Goal: Task Accomplishment & Management: Manage account settings

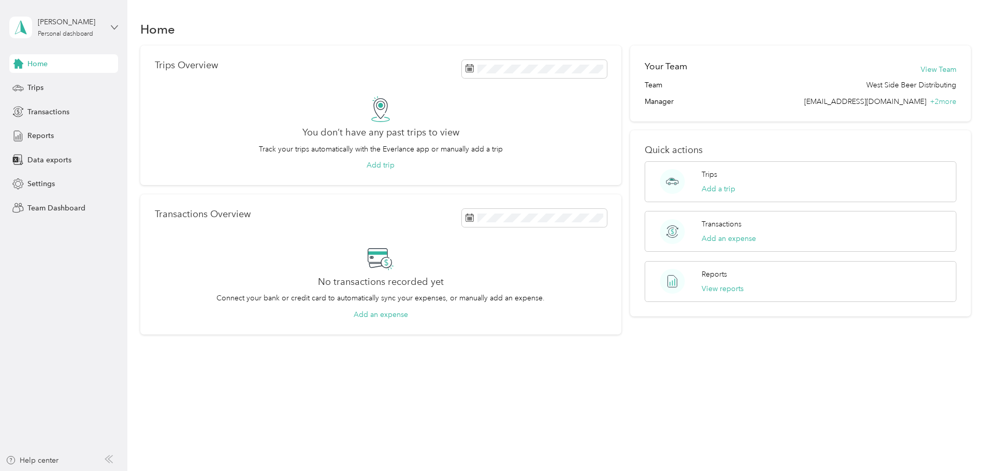
click at [113, 28] on icon at bounding box center [114, 27] width 6 height 4
click at [70, 79] on div "Team dashboard" at bounding box center [46, 83] width 55 height 11
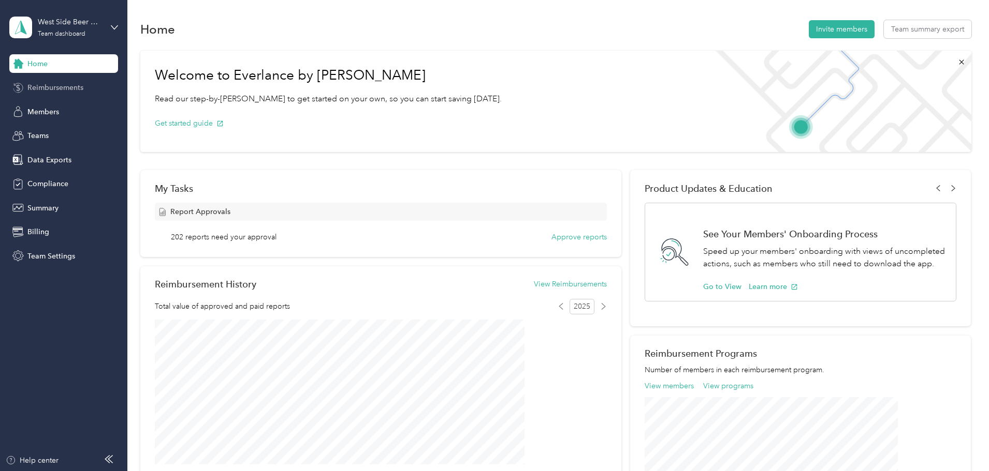
click at [62, 90] on span "Reimbursements" at bounding box center [55, 87] width 56 height 11
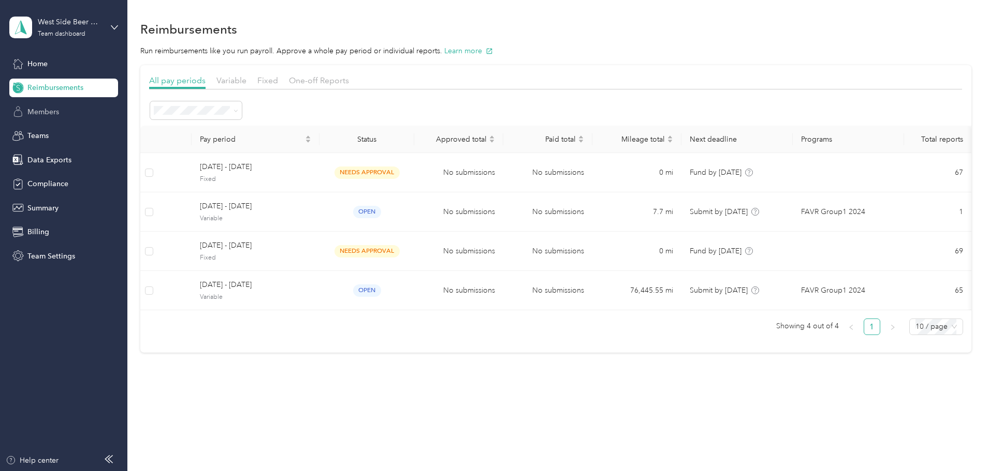
click at [51, 113] on span "Members" at bounding box center [43, 112] width 32 height 11
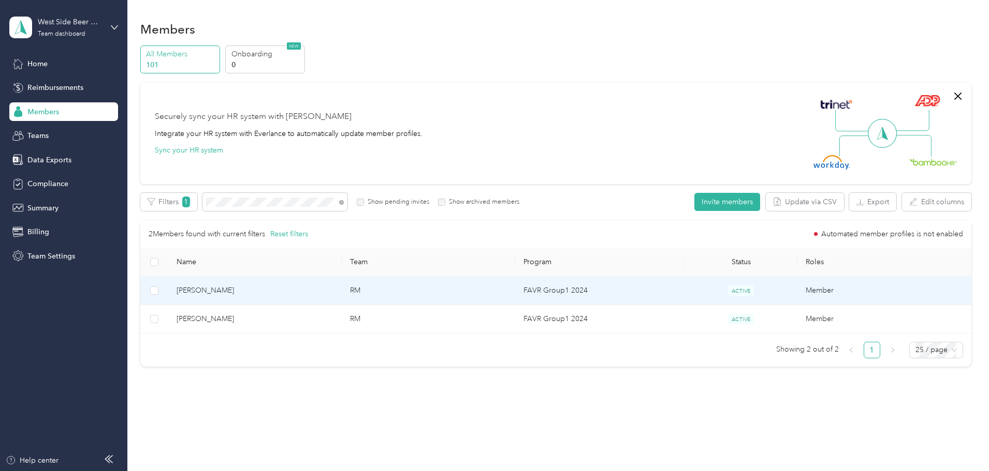
click at [263, 289] on span "[PERSON_NAME]" at bounding box center [254, 290] width 157 height 11
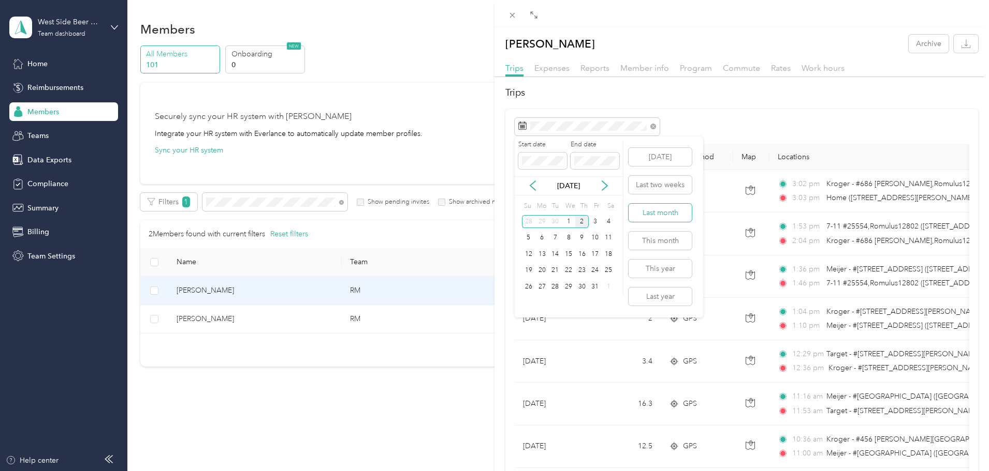
click at [655, 212] on button "Last month" at bounding box center [659, 213] width 63 height 18
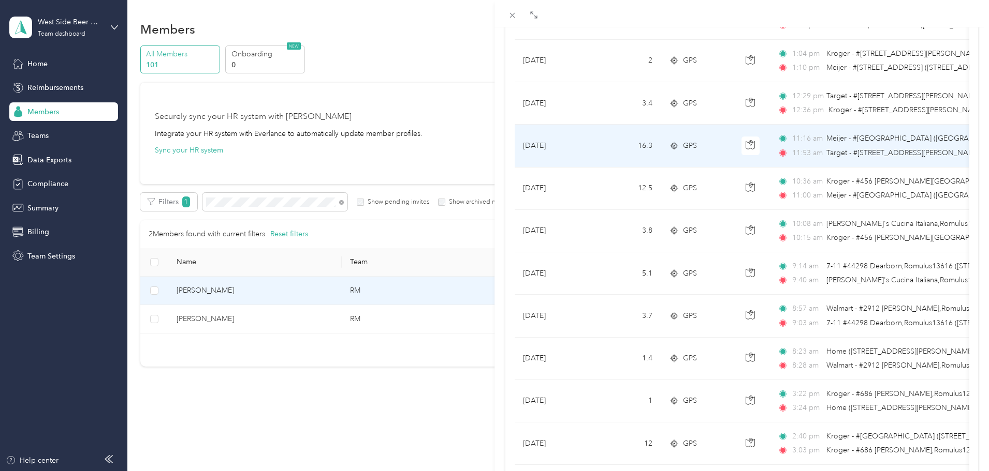
scroll to position [259, 0]
click at [625, 143] on td "16.3" at bounding box center [626, 145] width 68 height 42
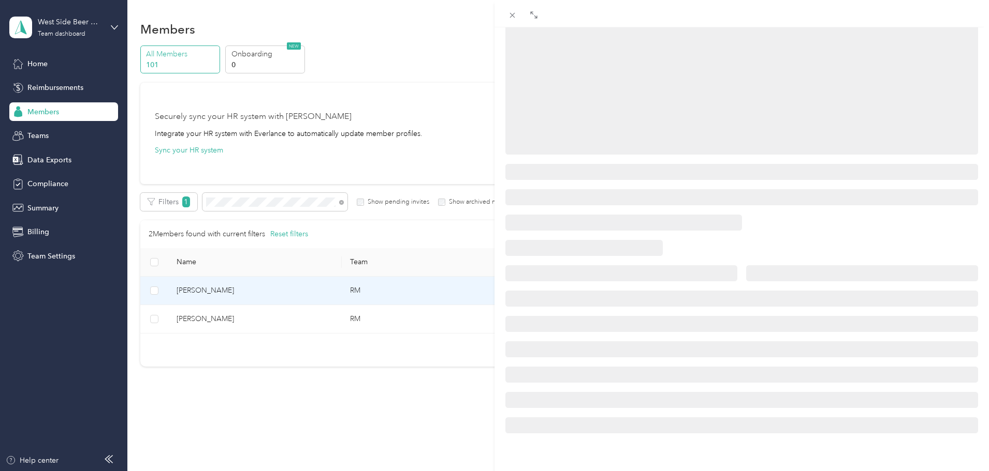
scroll to position [126, 0]
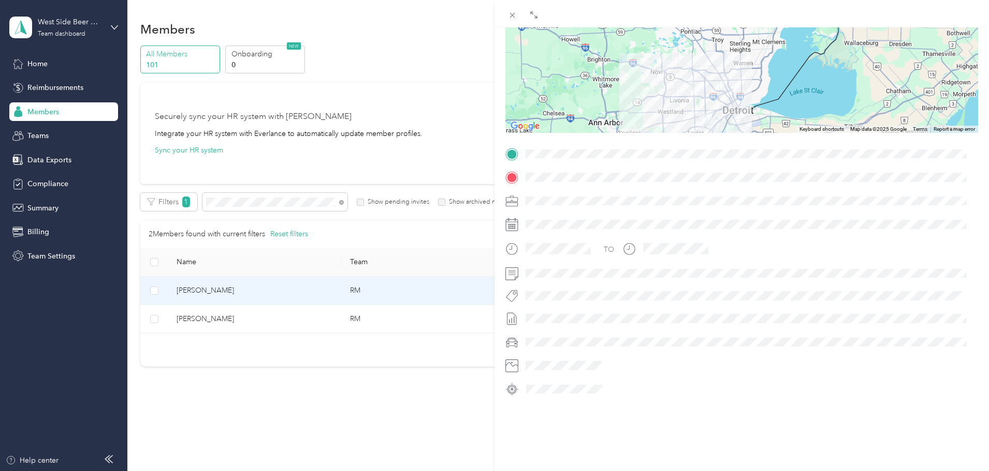
drag, startPoint x: 663, startPoint y: 69, endPoint x: 660, endPoint y: 109, distance: 39.5
click at [660, 109] on div at bounding box center [741, 68] width 473 height 129
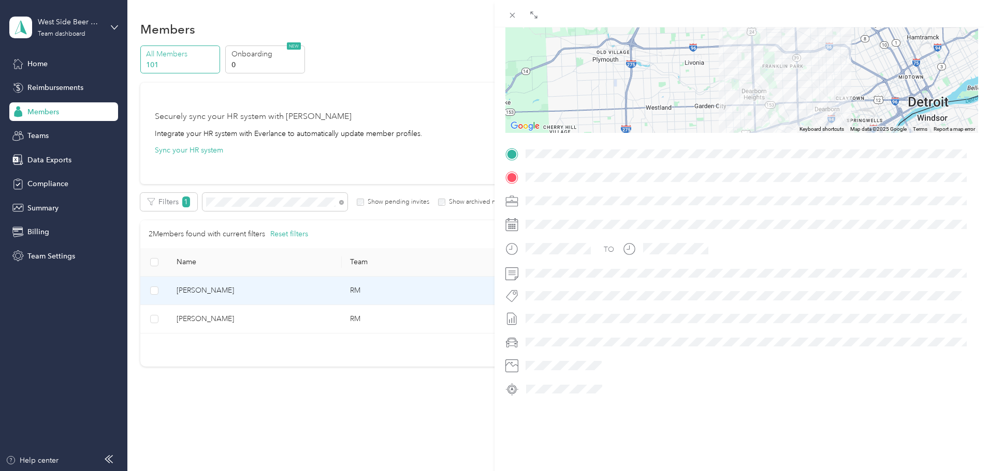
drag, startPoint x: 715, startPoint y: 103, endPoint x: 686, endPoint y: 83, distance: 35.3
click at [686, 83] on div at bounding box center [741, 68] width 473 height 129
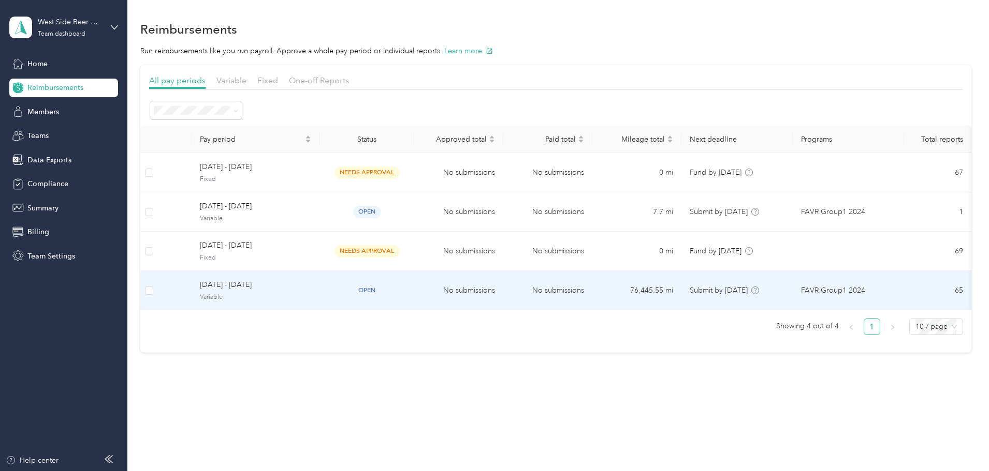
click at [311, 288] on span "[DATE] - [DATE]" at bounding box center [255, 284] width 111 height 11
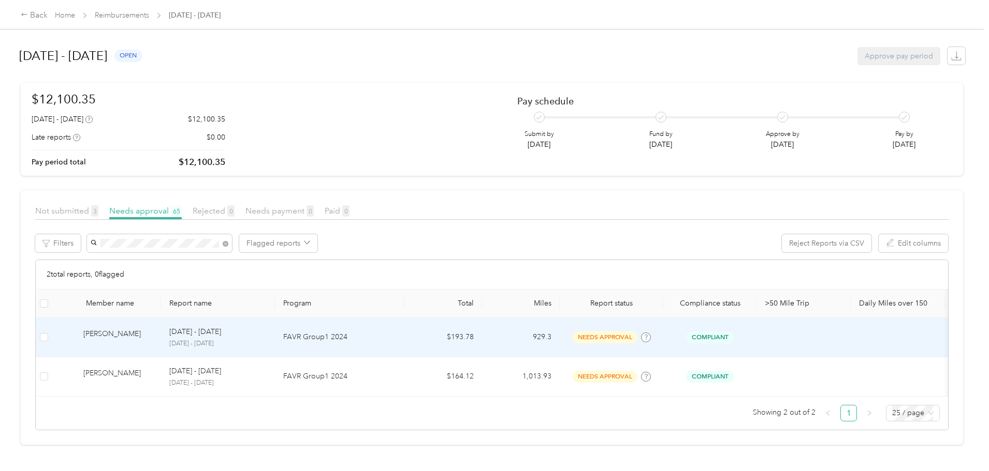
click at [153, 332] on div "[PERSON_NAME]" at bounding box center [117, 338] width 69 height 18
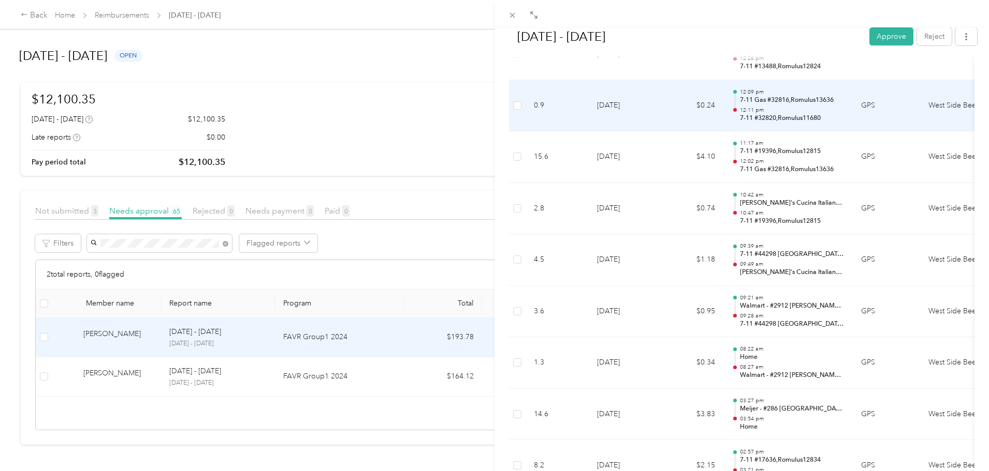
scroll to position [3054, 0]
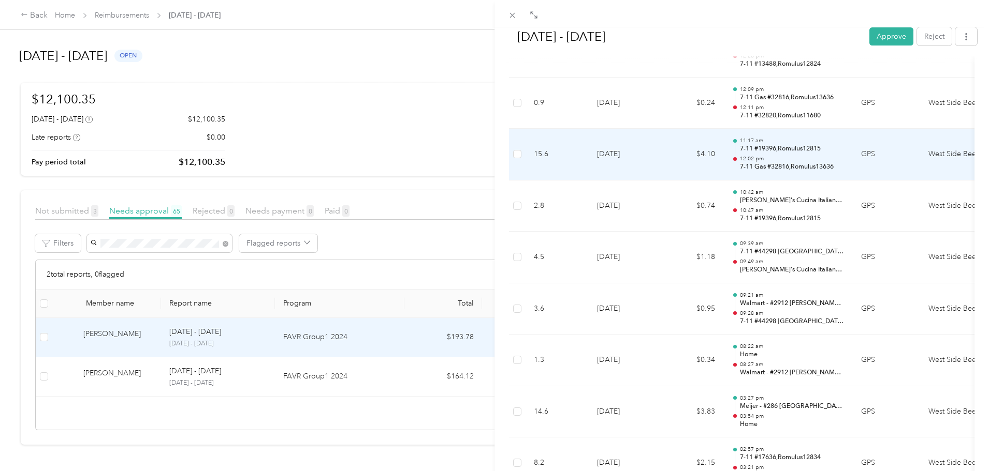
click at [780, 152] on p "7-11 #19396,Romulus12815" at bounding box center [792, 148] width 105 height 9
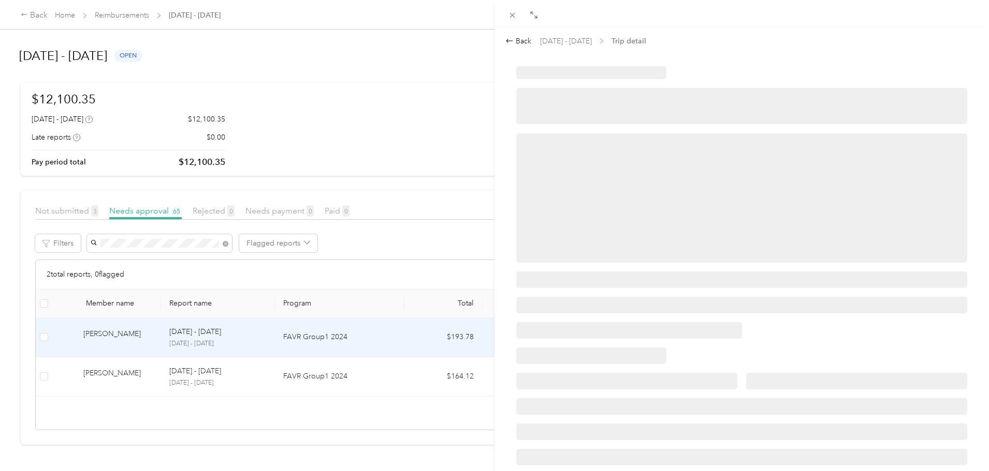
scroll to position [0, 0]
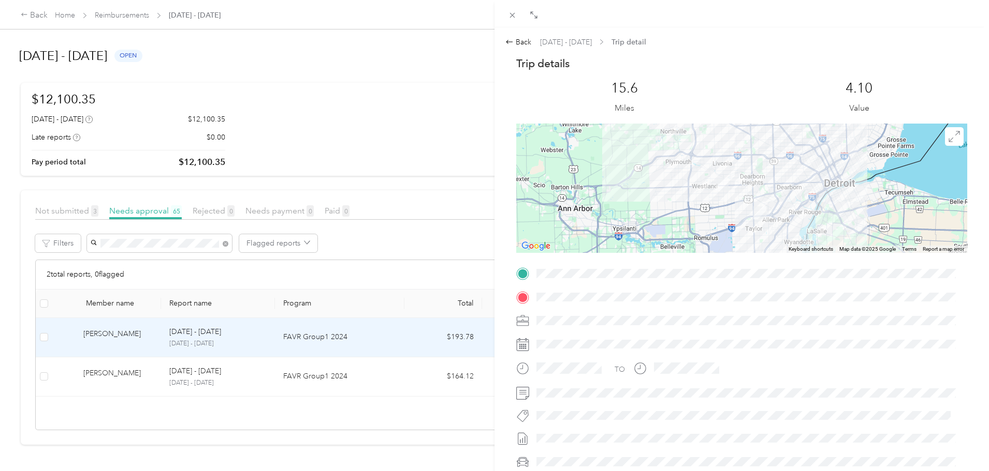
click at [728, 175] on div at bounding box center [741, 188] width 451 height 129
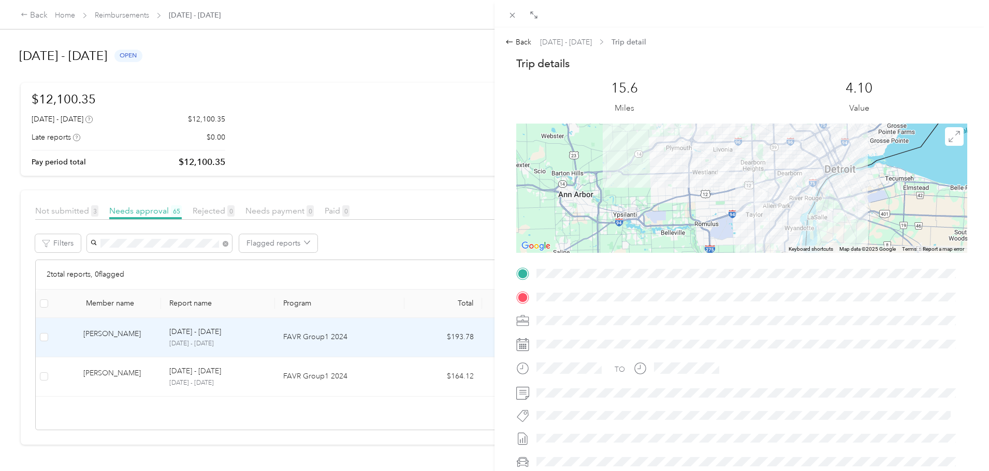
drag, startPoint x: 791, startPoint y: 190, endPoint x: 792, endPoint y: 173, distance: 17.1
click at [792, 173] on div at bounding box center [741, 188] width 451 height 129
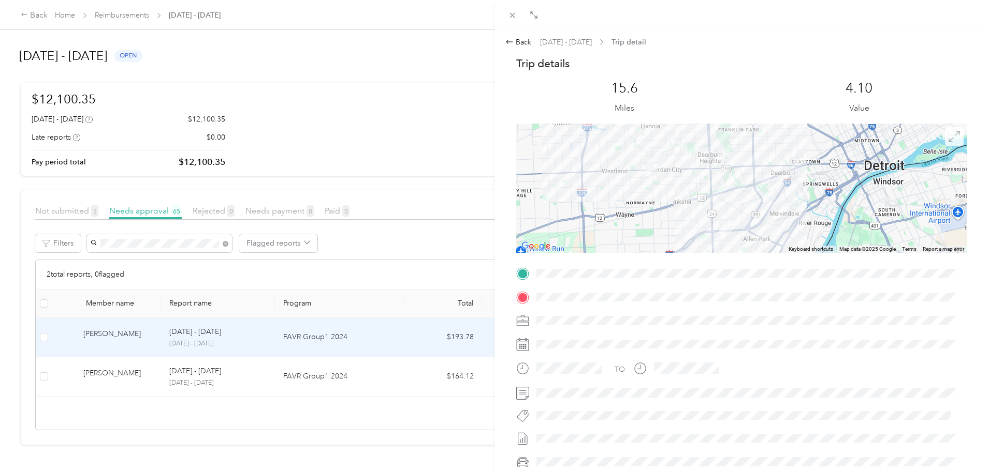
click at [948, 141] on icon at bounding box center [953, 136] width 11 height 11
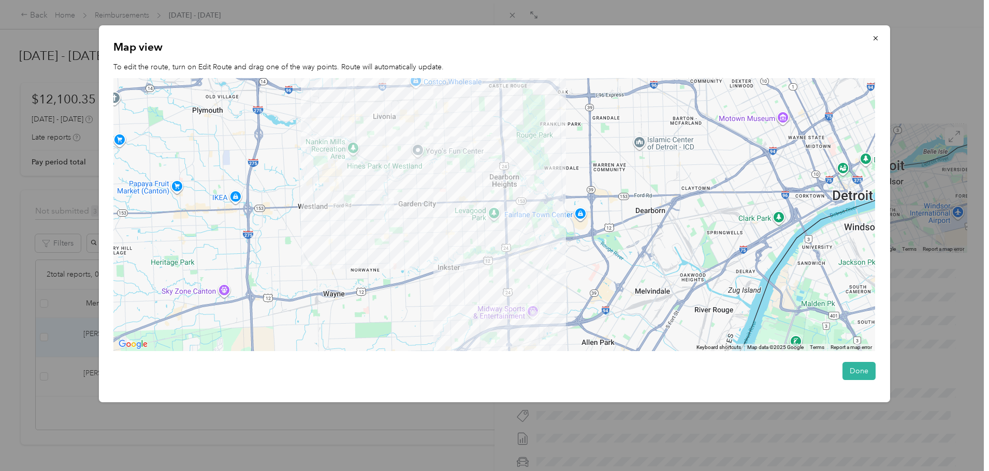
drag, startPoint x: 527, startPoint y: 237, endPoint x: 540, endPoint y: 227, distance: 16.7
click at [540, 227] on div at bounding box center [493, 214] width 761 height 273
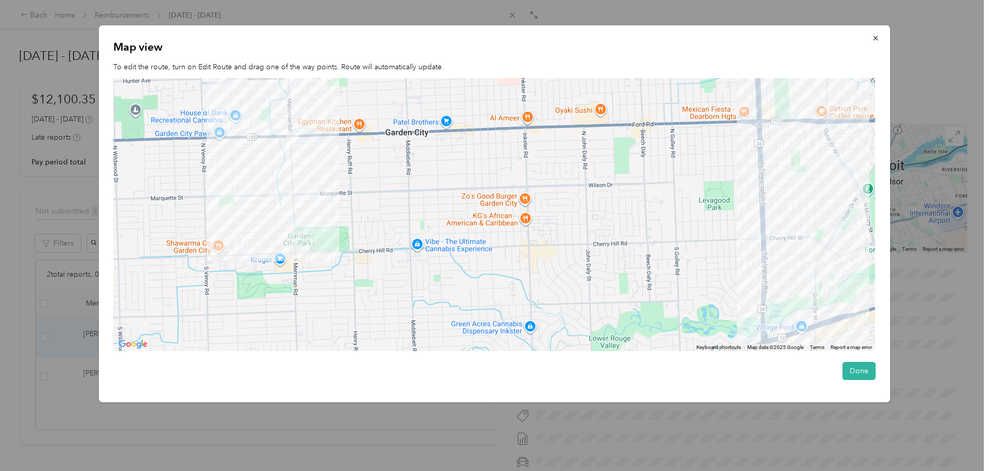
drag, startPoint x: 471, startPoint y: 147, endPoint x: 466, endPoint y: 166, distance: 19.8
click at [466, 166] on div at bounding box center [493, 214] width 761 height 273
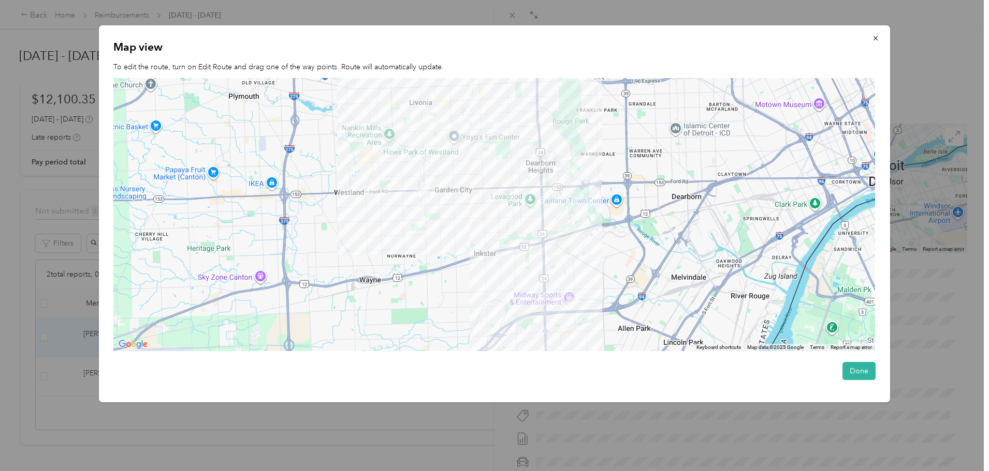
drag, startPoint x: 466, startPoint y: 166, endPoint x: 468, endPoint y: 211, distance: 44.6
click at [468, 211] on div at bounding box center [493, 214] width 761 height 273
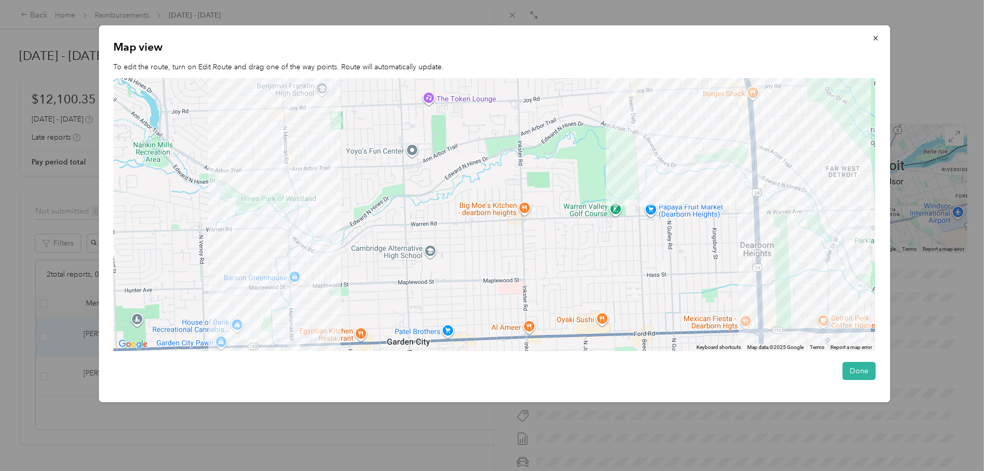
drag, startPoint x: 385, startPoint y: 147, endPoint x: 394, endPoint y: 222, distance: 75.6
click at [394, 222] on div at bounding box center [493, 214] width 761 height 273
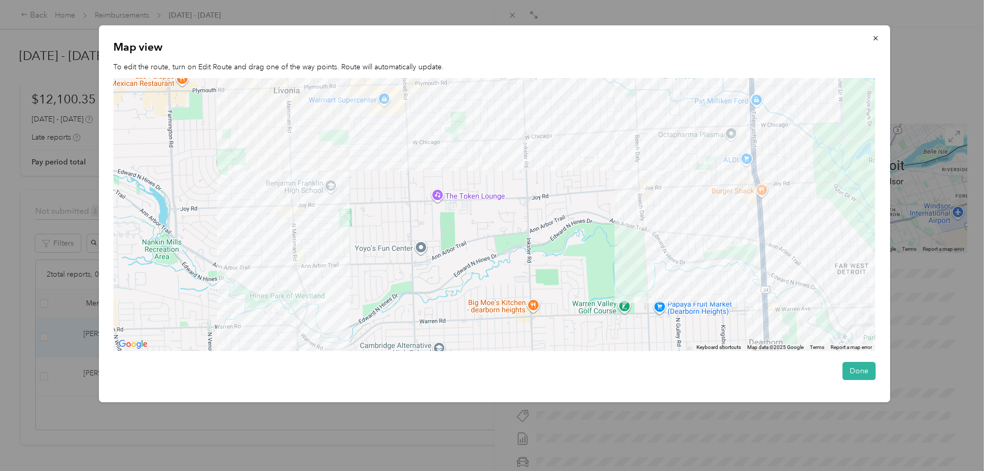
drag, startPoint x: 370, startPoint y: 137, endPoint x: 385, endPoint y: 232, distance: 96.9
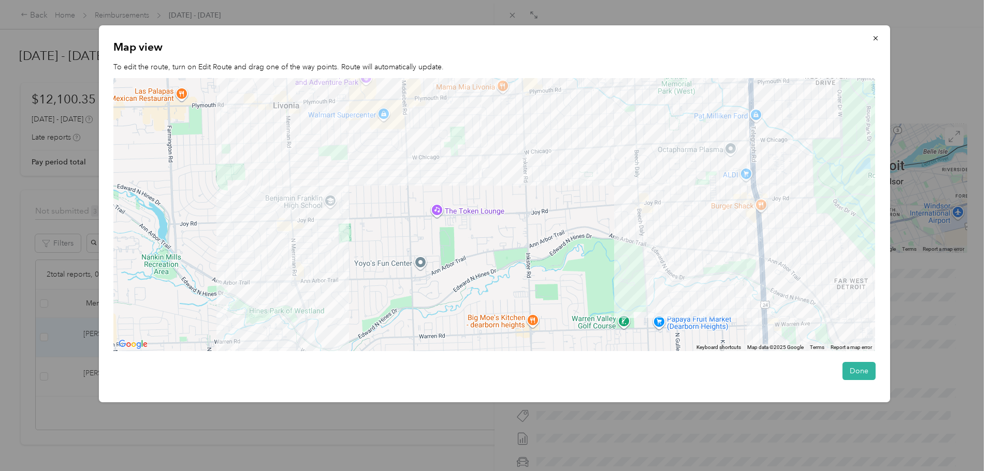
click at [385, 232] on div at bounding box center [493, 214] width 761 height 273
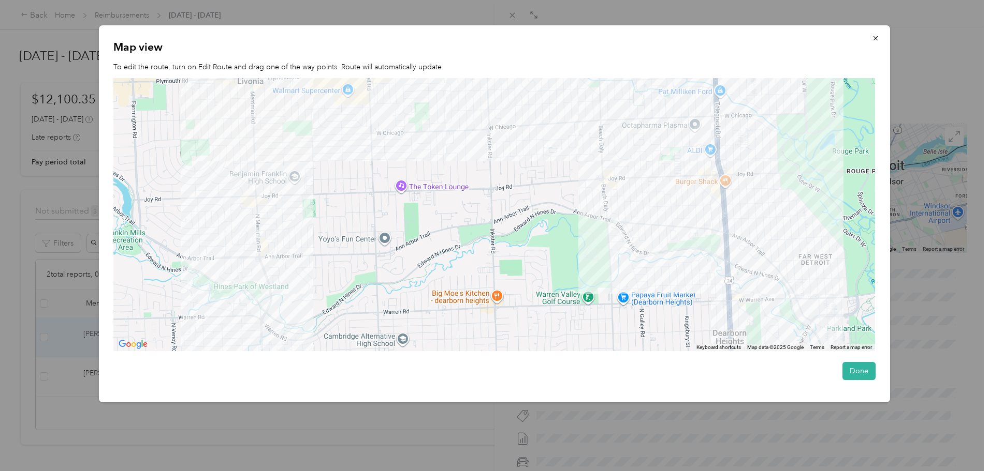
drag, startPoint x: 543, startPoint y: 201, endPoint x: 468, endPoint y: 143, distance: 95.1
click at [469, 143] on div at bounding box center [493, 214] width 761 height 273
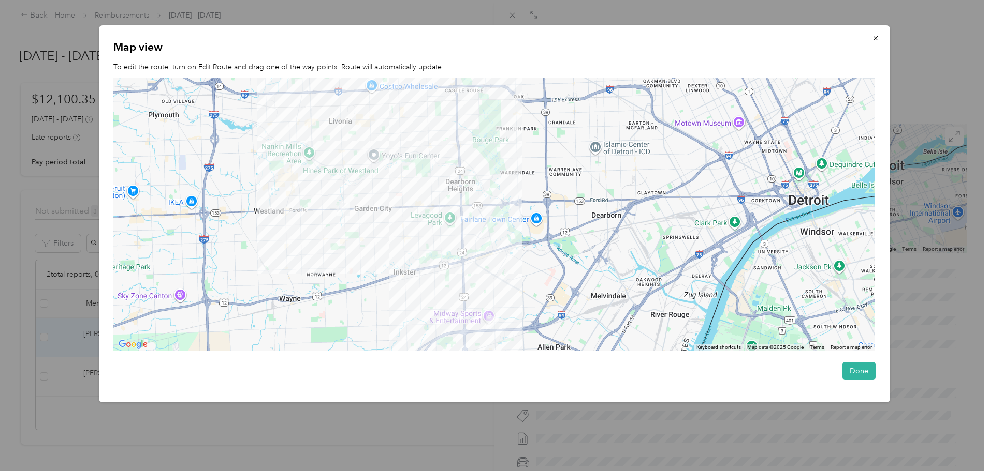
drag, startPoint x: 561, startPoint y: 247, endPoint x: 595, endPoint y: 207, distance: 52.9
click at [595, 207] on div at bounding box center [493, 214] width 761 height 273
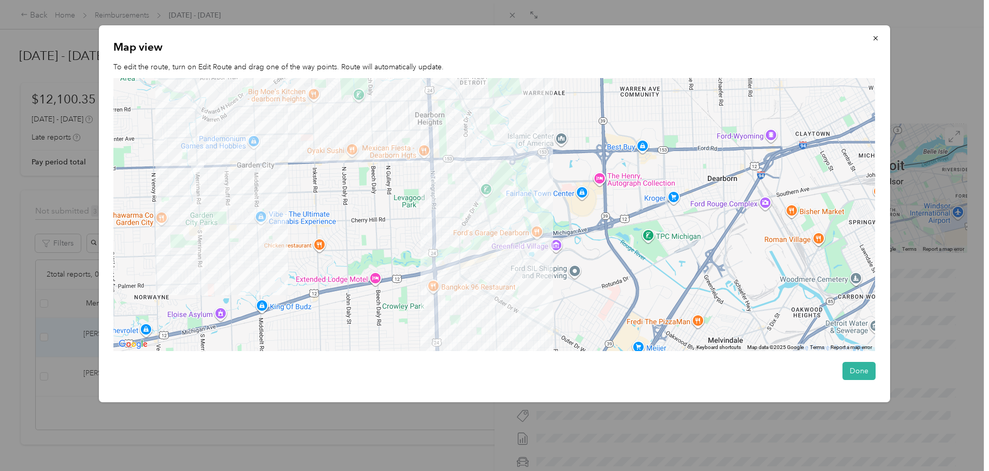
drag, startPoint x: 500, startPoint y: 253, endPoint x: 603, endPoint y: 209, distance: 111.7
click at [603, 209] on div at bounding box center [493, 214] width 761 height 273
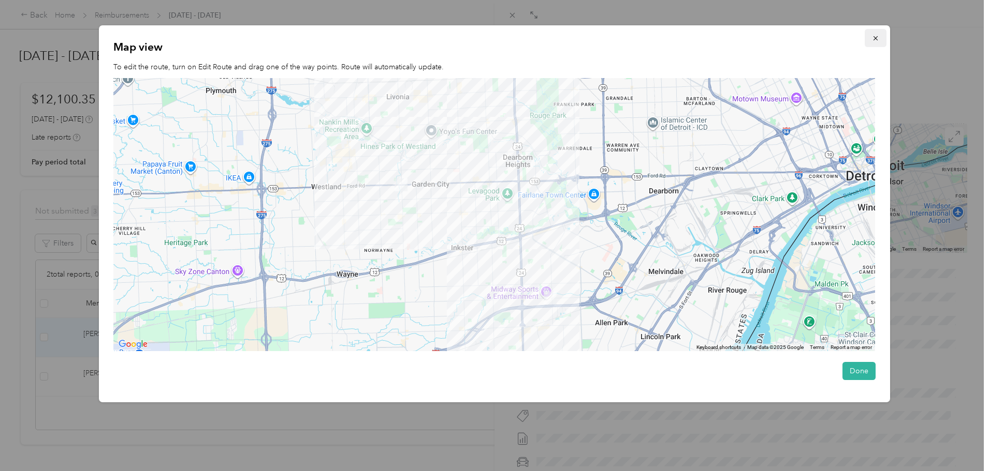
click at [875, 35] on icon "button" at bounding box center [875, 38] width 7 height 7
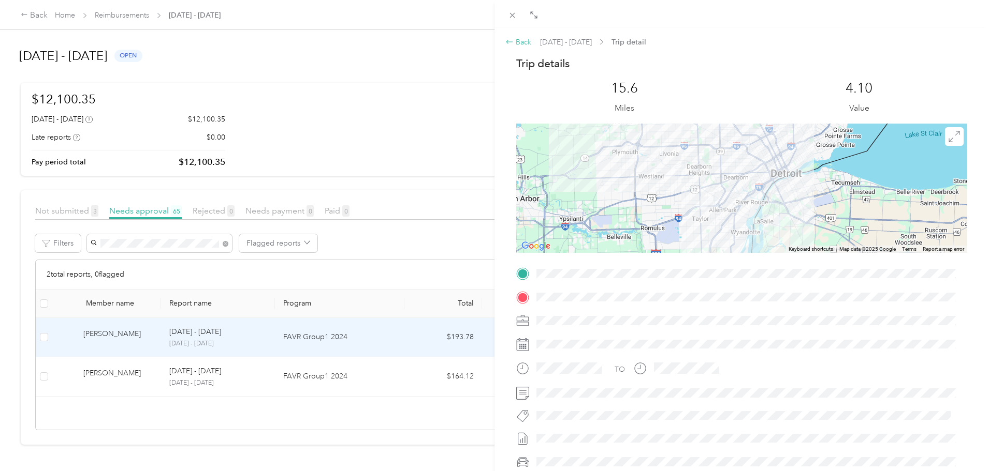
click at [513, 43] on div "Back" at bounding box center [518, 42] width 26 height 11
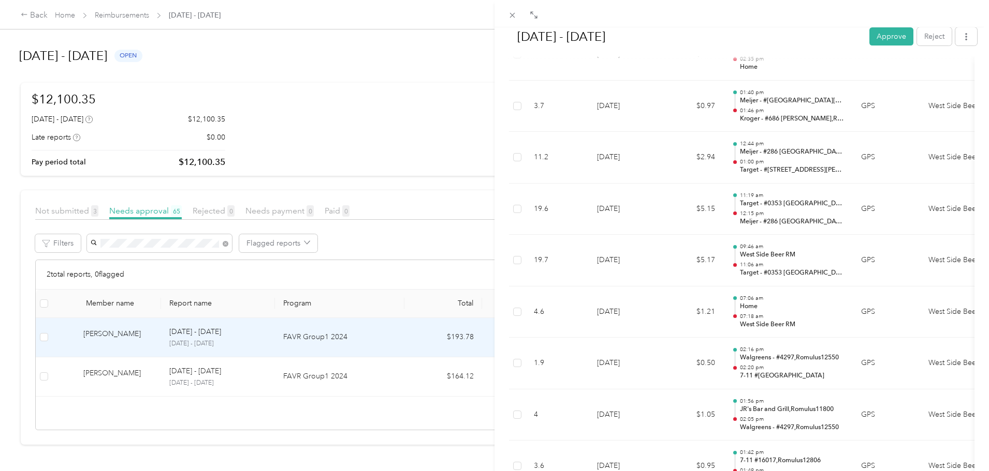
scroll to position [4097, 0]
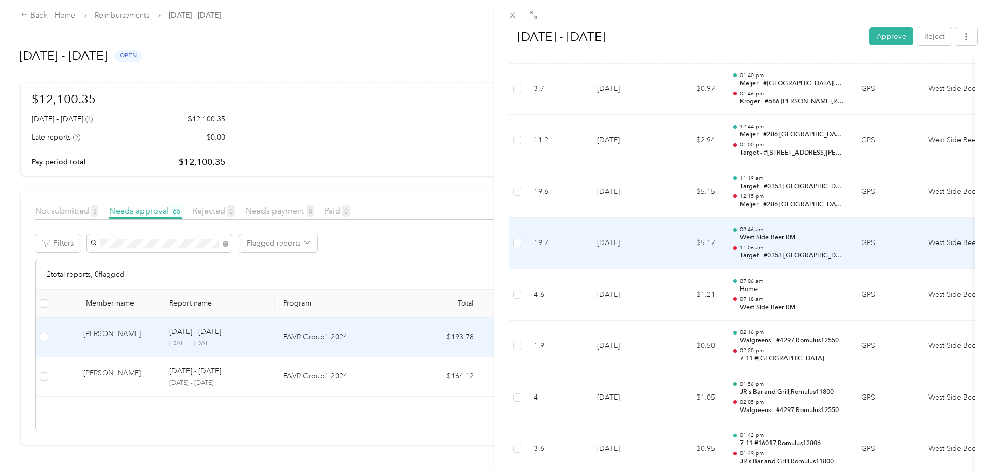
click at [622, 244] on td "[DATE]" at bounding box center [624, 244] width 72 height 52
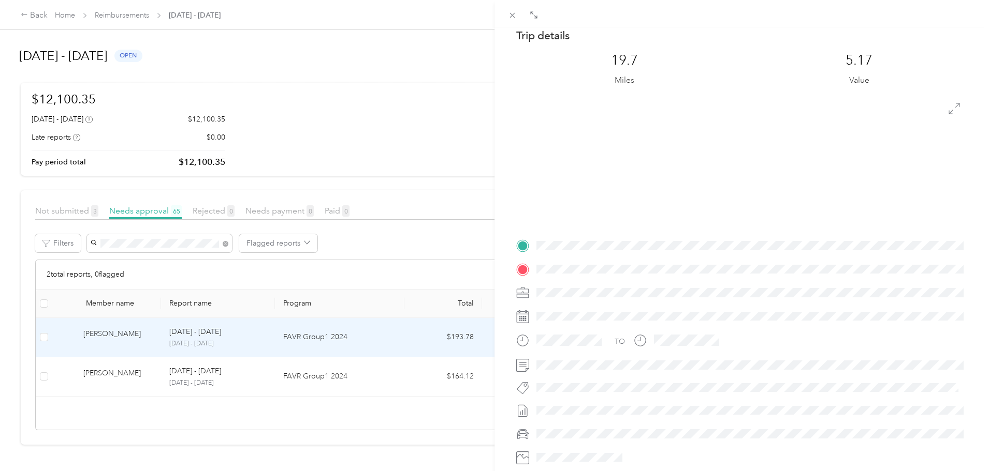
scroll to position [0, 0]
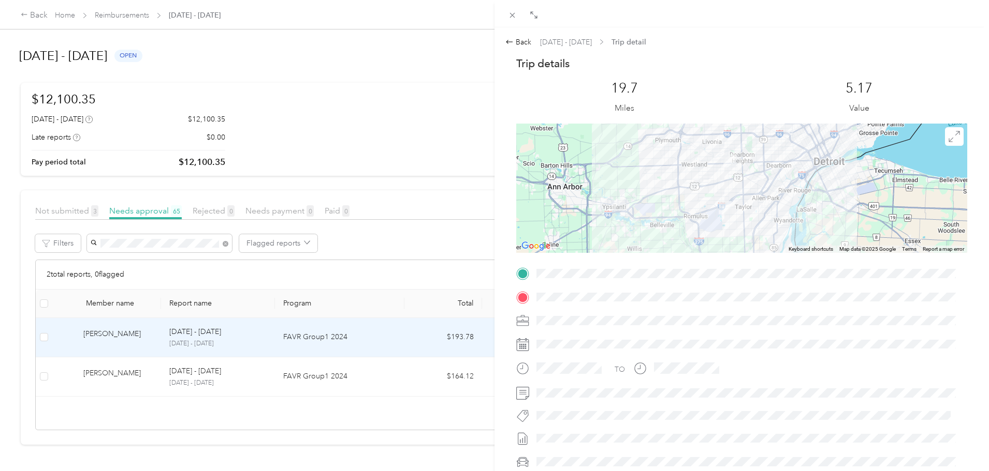
click at [684, 190] on div at bounding box center [741, 188] width 451 height 129
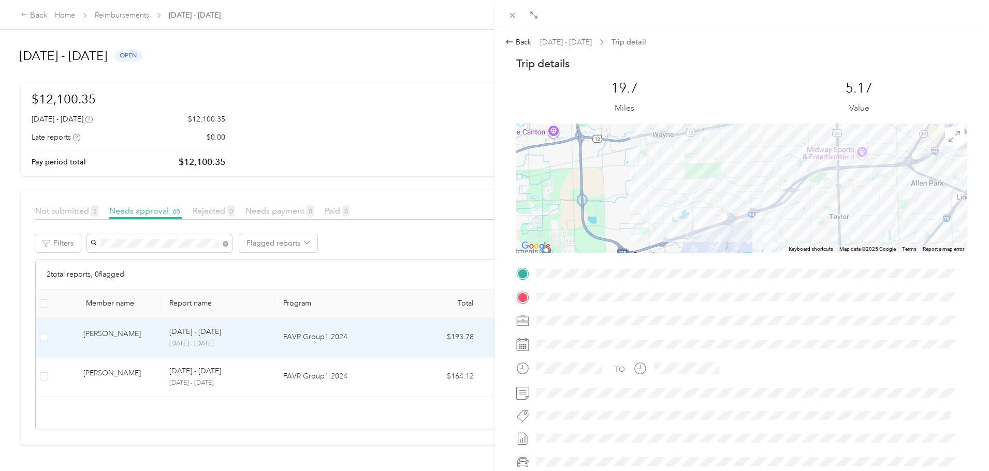
drag, startPoint x: 752, startPoint y: 204, endPoint x: 678, endPoint y: 197, distance: 74.4
click at [678, 197] on div at bounding box center [741, 188] width 451 height 129
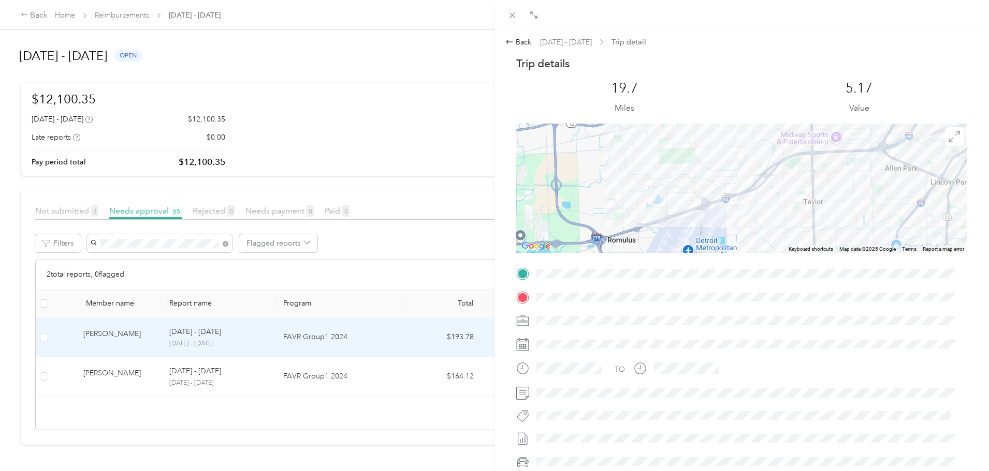
drag, startPoint x: 720, startPoint y: 203, endPoint x: 691, endPoint y: 193, distance: 30.3
click at [691, 193] on div at bounding box center [741, 188] width 451 height 129
click at [945, 140] on span at bounding box center [954, 136] width 19 height 19
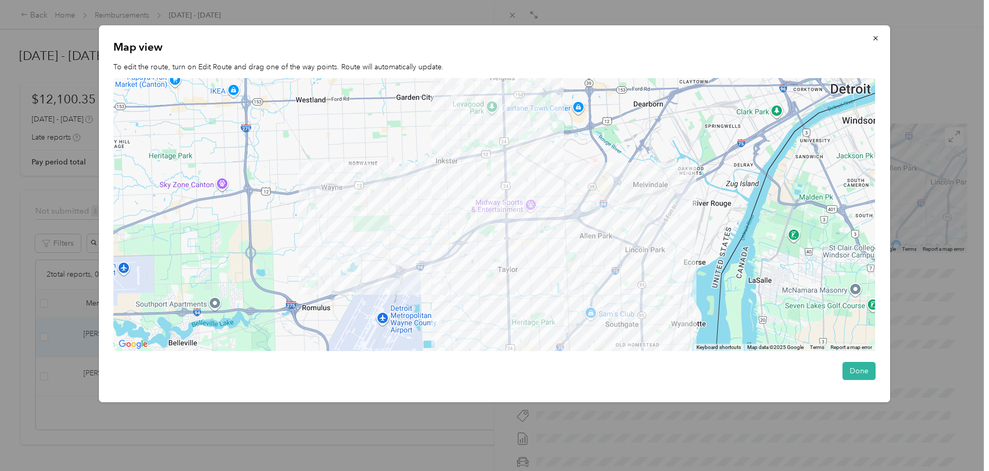
drag, startPoint x: 623, startPoint y: 251, endPoint x: 627, endPoint y: 227, distance: 24.2
click at [627, 227] on div at bounding box center [493, 214] width 761 height 273
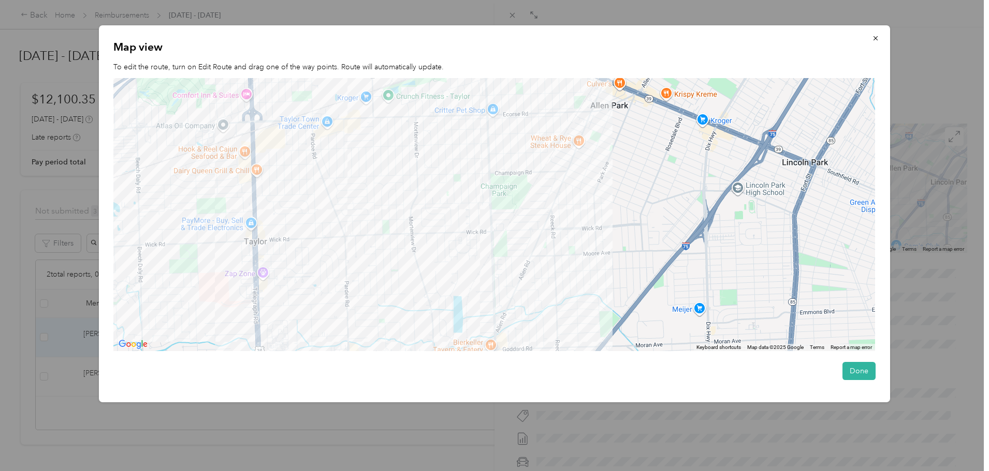
drag, startPoint x: 592, startPoint y: 261, endPoint x: 677, endPoint y: 169, distance: 125.6
click at [677, 169] on div at bounding box center [493, 214] width 761 height 273
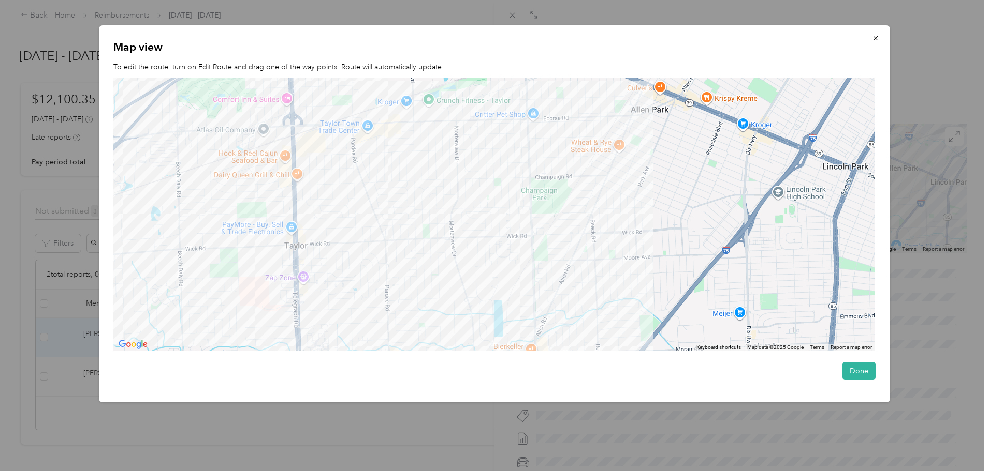
drag, startPoint x: 608, startPoint y: 224, endPoint x: 650, endPoint y: 223, distance: 42.0
click at [650, 223] on div at bounding box center [493, 214] width 761 height 273
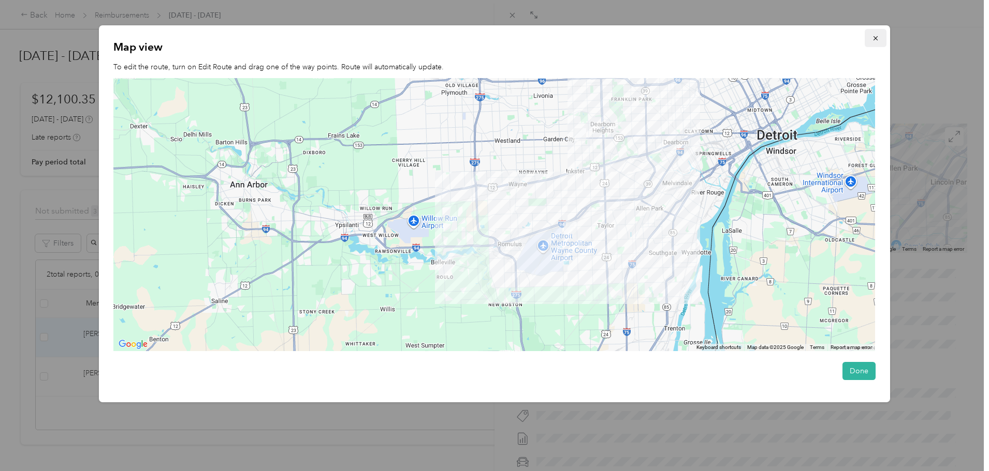
click at [877, 39] on icon "button" at bounding box center [875, 38] width 4 height 4
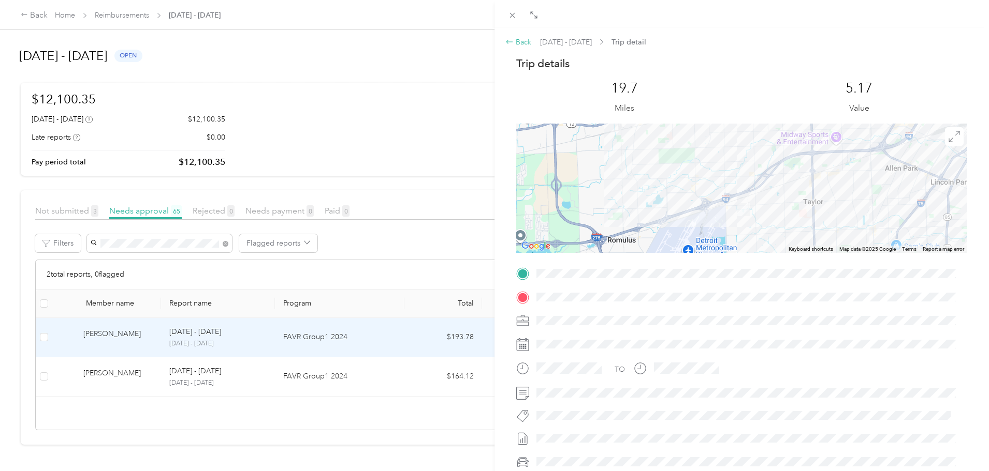
click at [522, 41] on div "Back" at bounding box center [518, 42] width 26 height 11
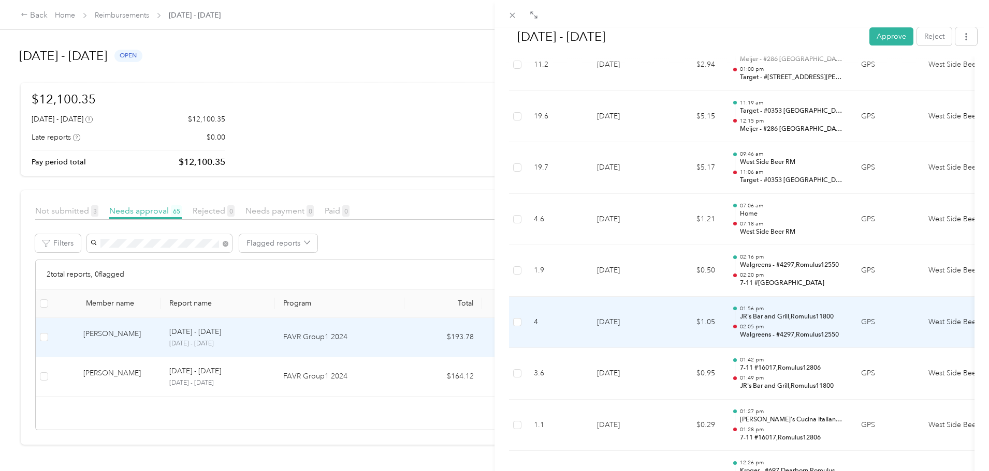
scroll to position [4123, 0]
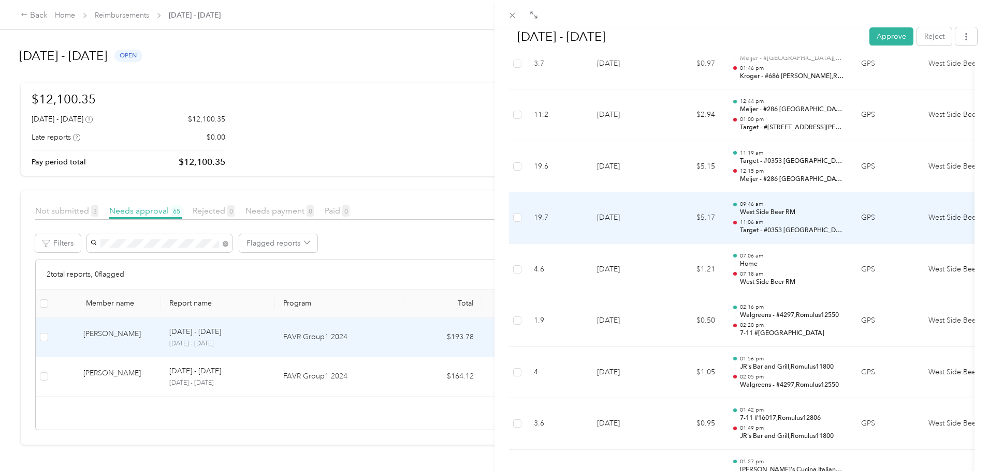
click at [771, 214] on p "West Side Beer RM" at bounding box center [792, 212] width 105 height 9
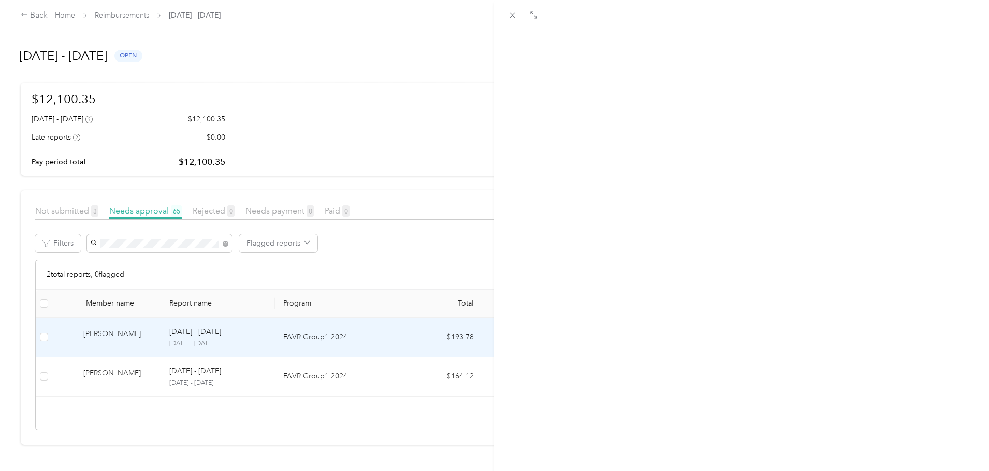
scroll to position [0, 0]
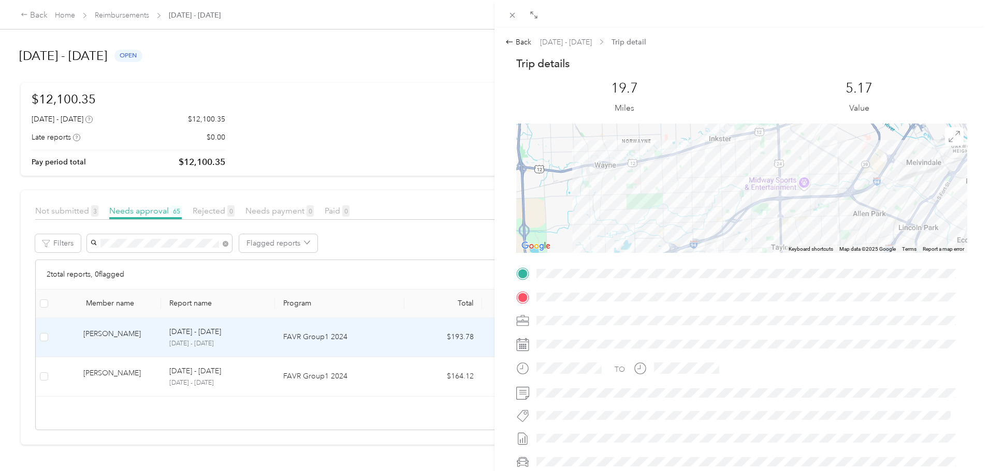
drag, startPoint x: 705, startPoint y: 158, endPoint x: 712, endPoint y: 226, distance: 67.6
click at [712, 226] on div at bounding box center [741, 188] width 451 height 129
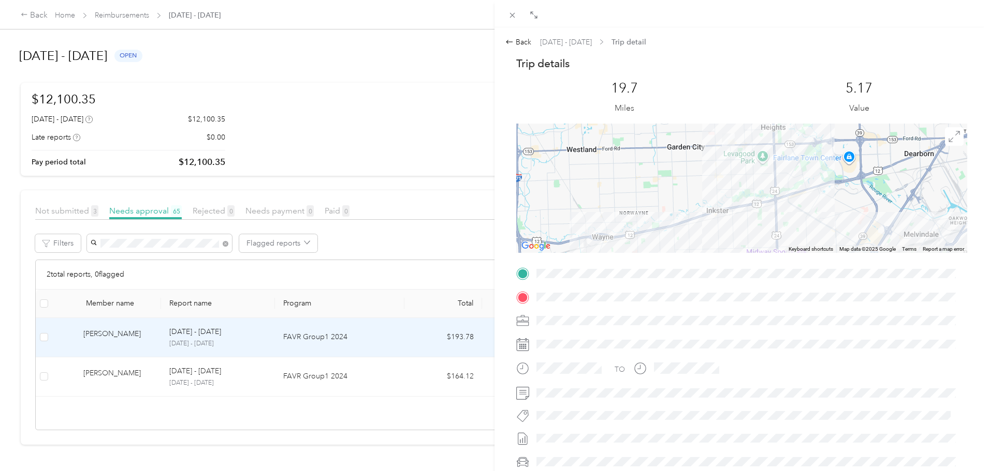
drag, startPoint x: 714, startPoint y: 166, endPoint x: 711, endPoint y: 228, distance: 62.2
click at [711, 228] on div at bounding box center [741, 188] width 451 height 129
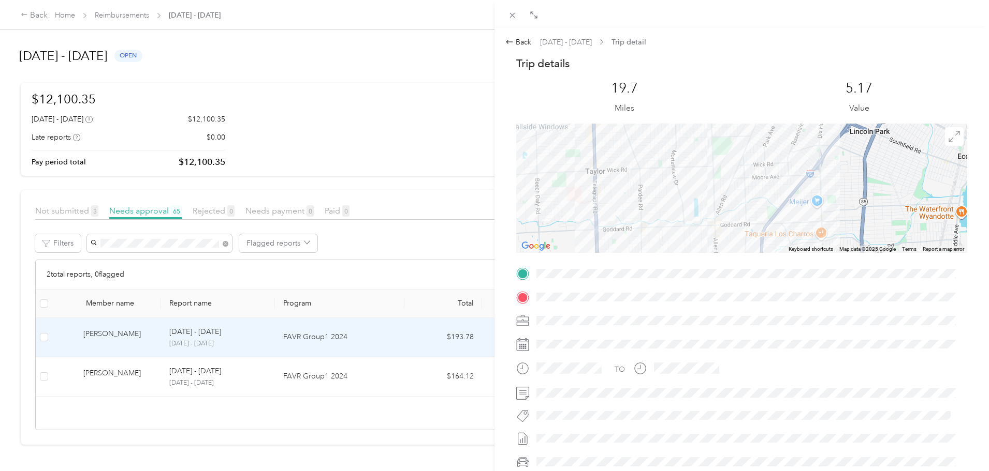
drag, startPoint x: 692, startPoint y: 199, endPoint x: 874, endPoint y: 193, distance: 181.7
click at [874, 193] on div at bounding box center [741, 188] width 451 height 129
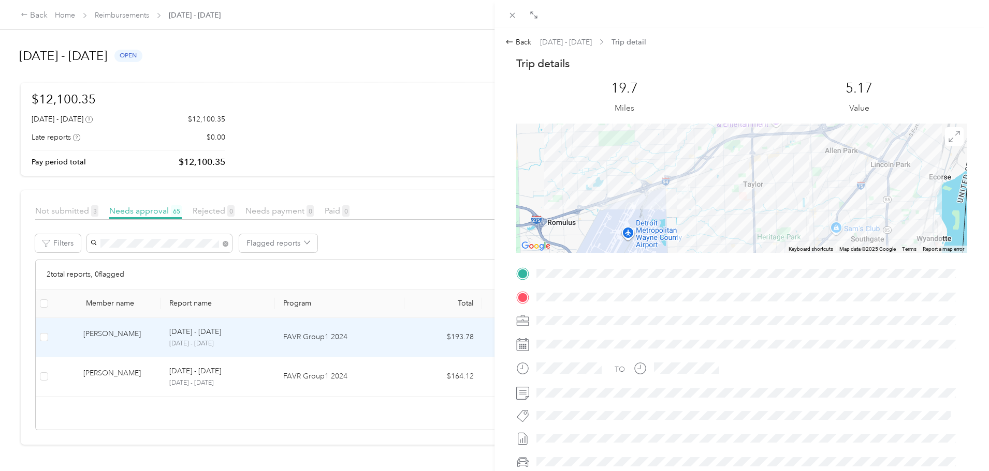
click at [872, 180] on div at bounding box center [741, 188] width 451 height 129
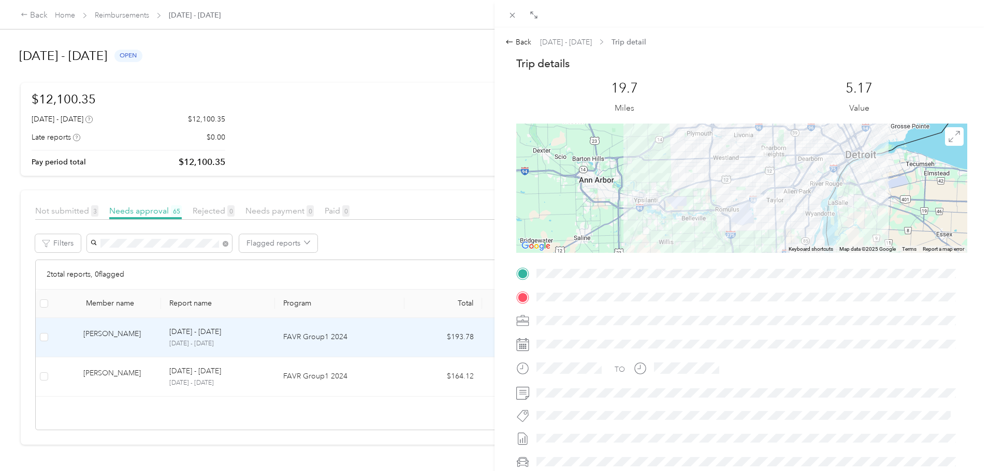
drag, startPoint x: 888, startPoint y: 175, endPoint x: 816, endPoint y: 196, distance: 74.7
click at [816, 196] on div at bounding box center [741, 188] width 451 height 129
click at [522, 42] on div "Back" at bounding box center [518, 42] width 26 height 11
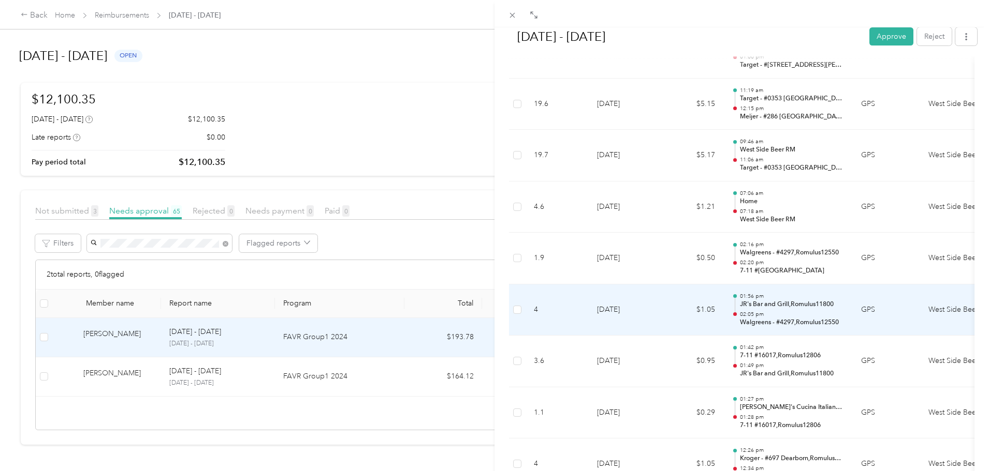
scroll to position [4082, 0]
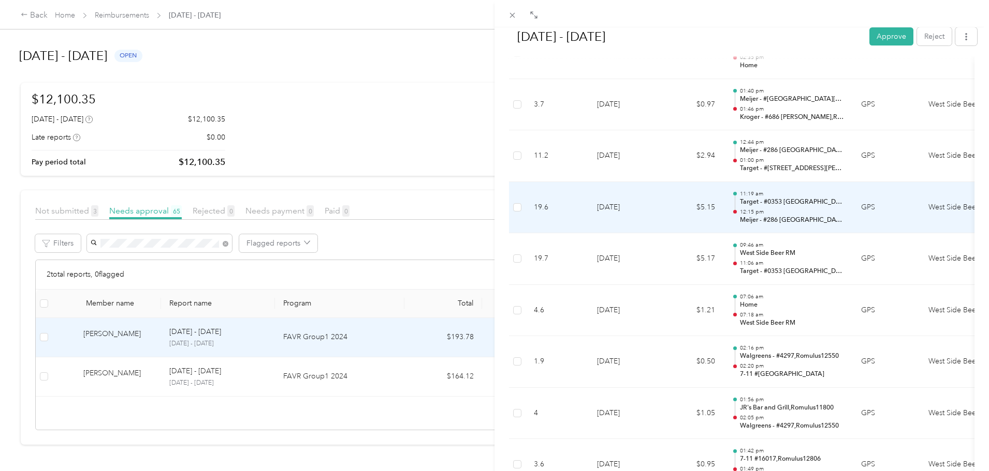
click at [791, 205] on p "Target - #0353 [GEOGRAPHIC_DATA]" at bounding box center [792, 202] width 105 height 9
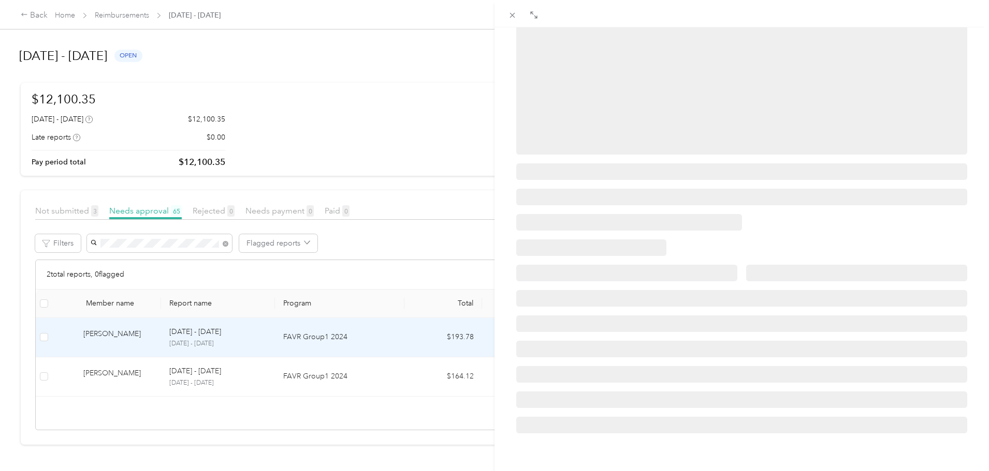
scroll to position [0, 0]
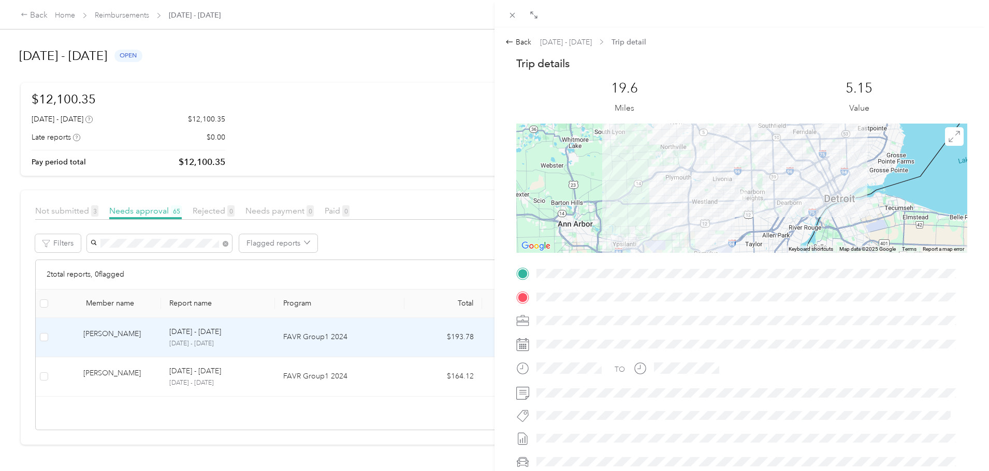
click at [786, 202] on div at bounding box center [741, 188] width 451 height 129
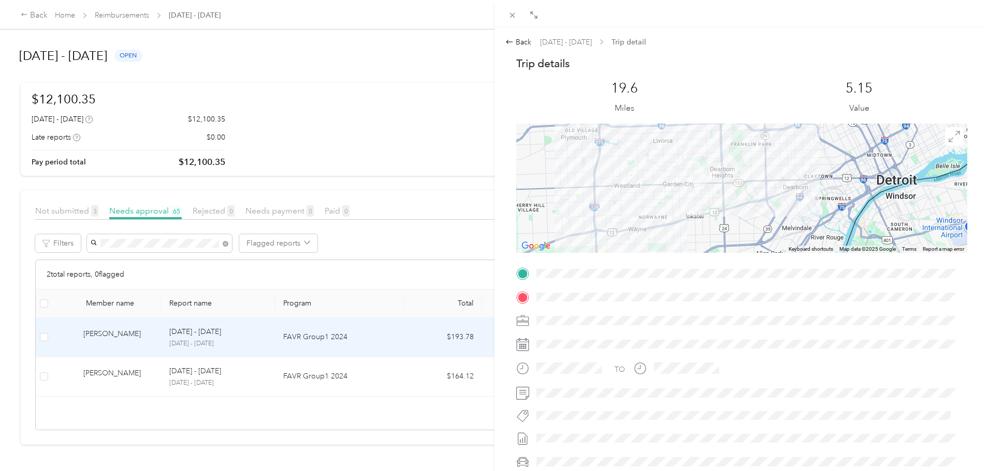
drag, startPoint x: 748, startPoint y: 214, endPoint x: 755, endPoint y: 196, distance: 20.0
click at [755, 196] on div at bounding box center [741, 188] width 451 height 129
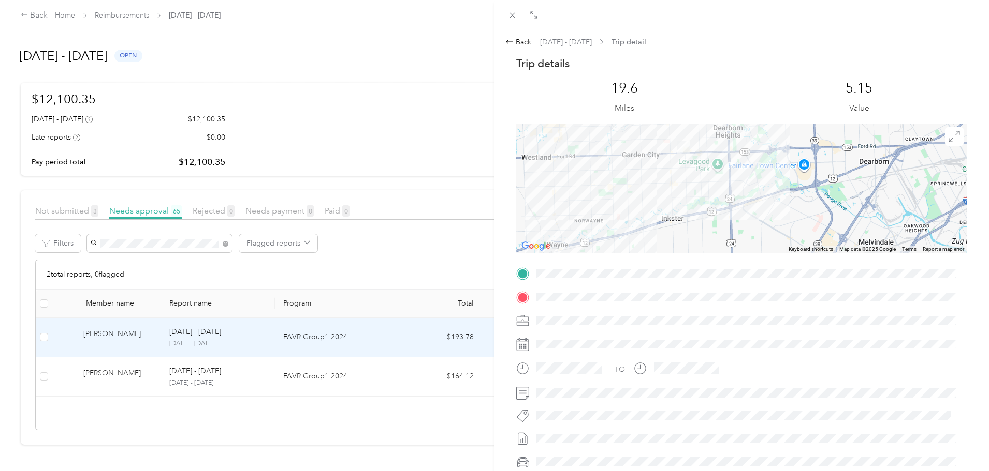
drag, startPoint x: 682, startPoint y: 211, endPoint x: 730, endPoint y: 203, distance: 48.8
click at [730, 203] on div at bounding box center [741, 188] width 451 height 129
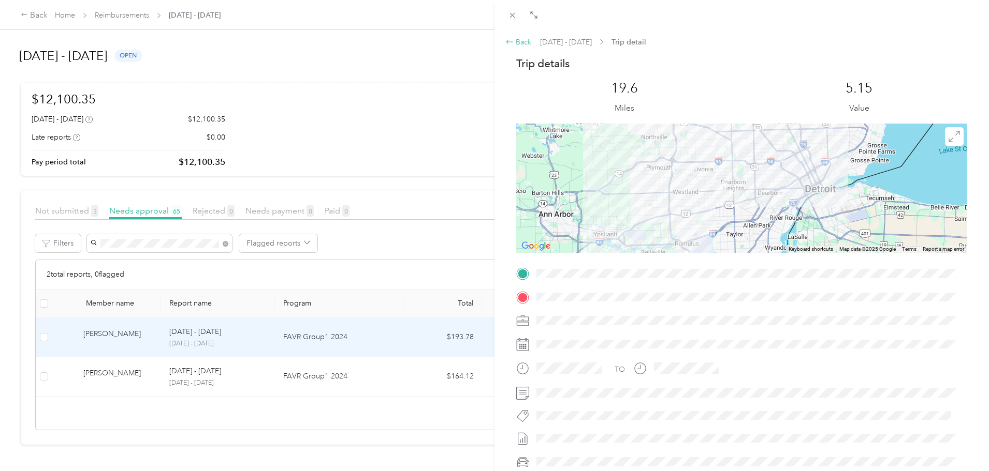
click at [513, 41] on icon at bounding box center [509, 42] width 8 height 8
